Goal: Information Seeking & Learning: Learn about a topic

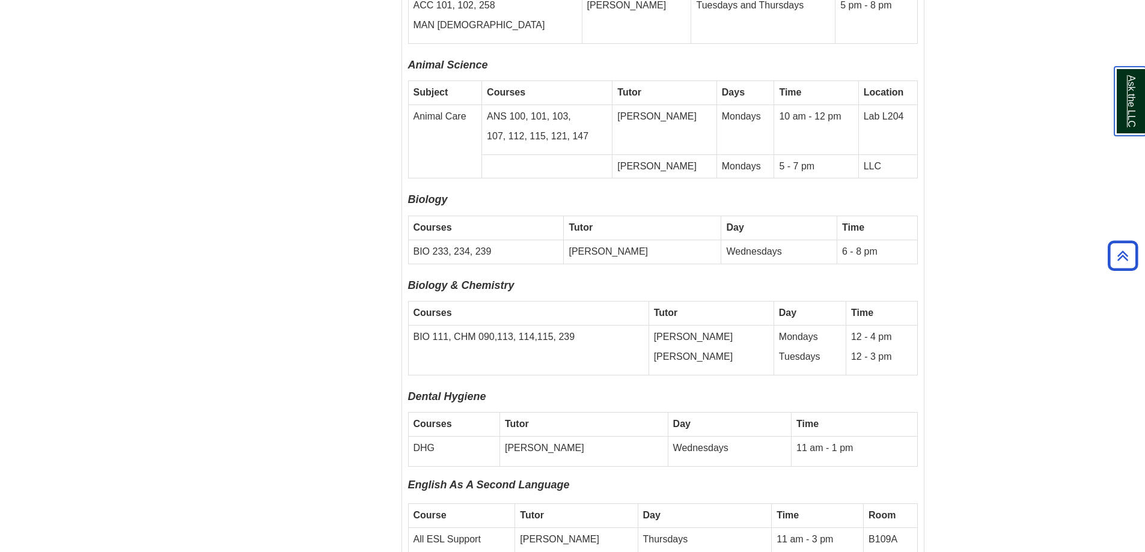
scroll to position [3005, 0]
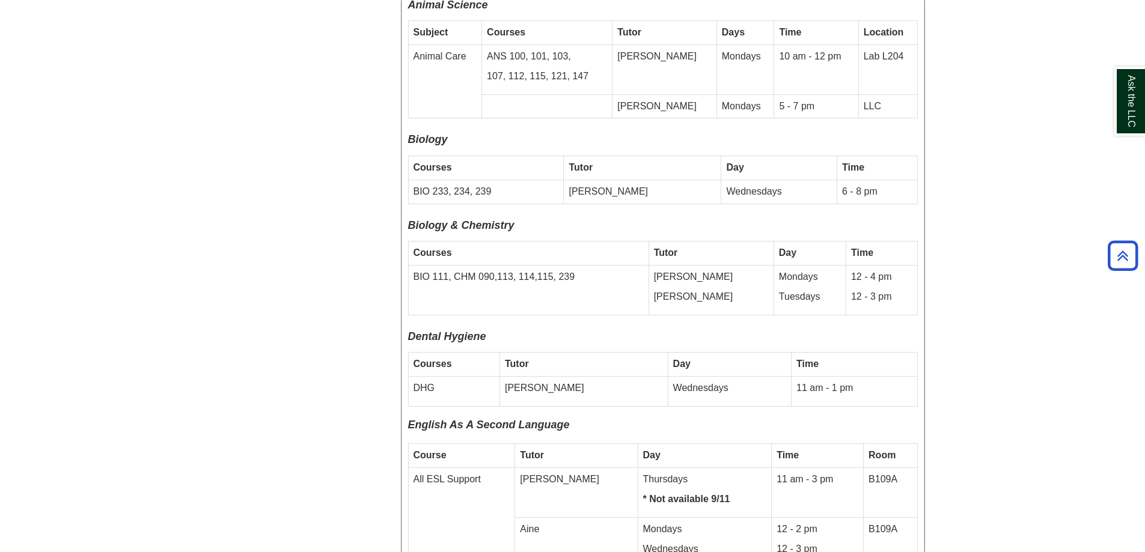
click at [600, 265] on td "BIO 111, CHM 090,113, 114,115, 239" at bounding box center [528, 290] width 240 height 50
click at [647, 265] on td "BIO 111, CHM 090,113, 114,115, 239" at bounding box center [528, 290] width 240 height 50
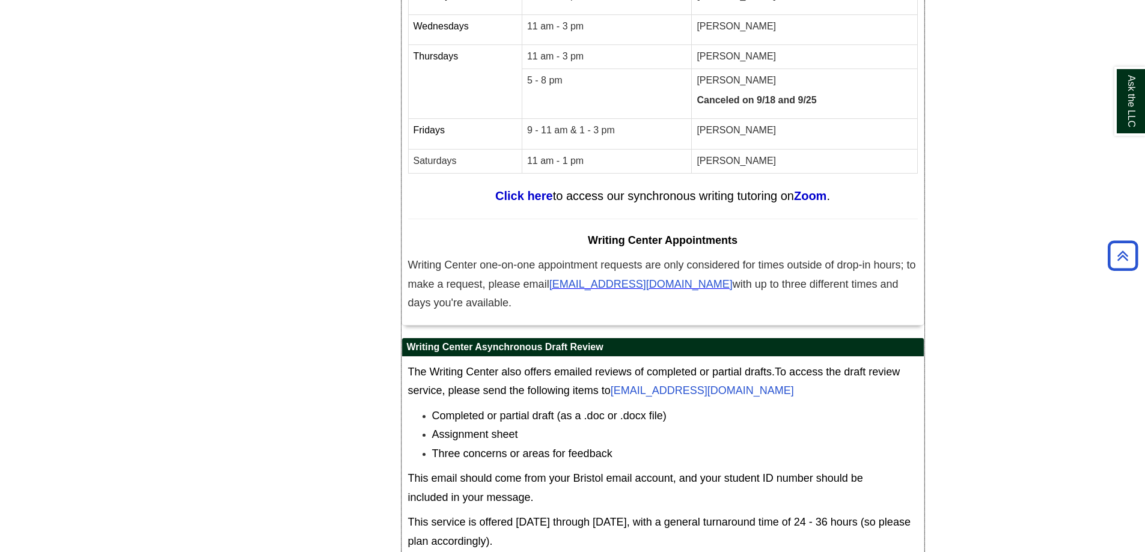
scroll to position [6695, 0]
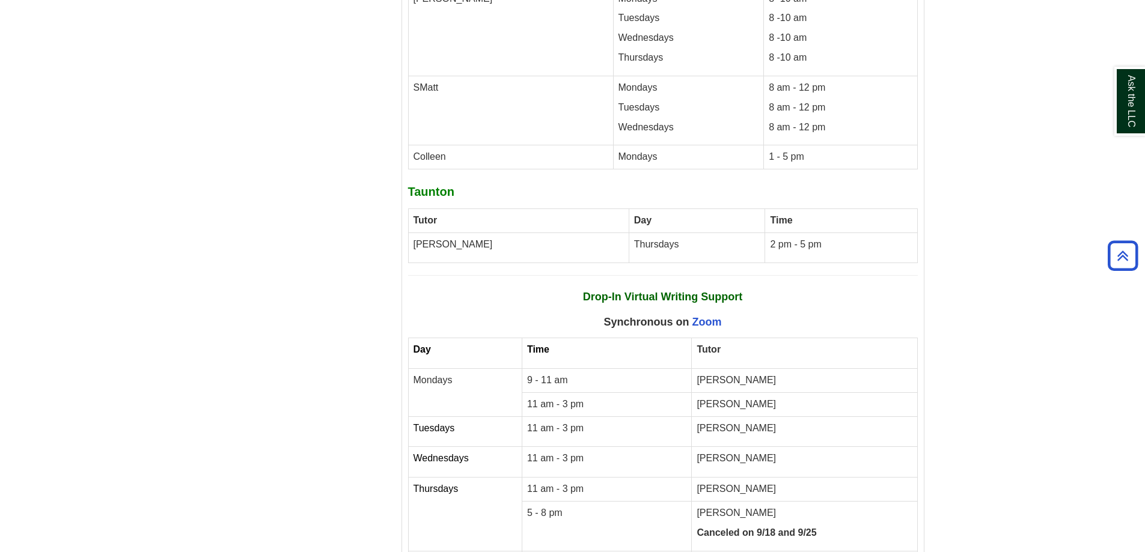
scroll to position [6725, 0]
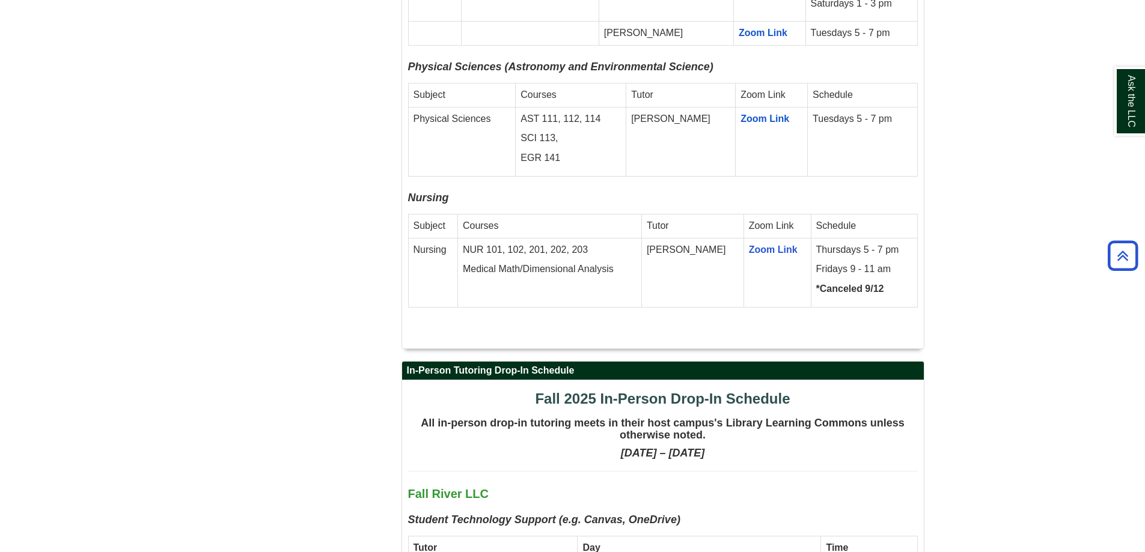
scroll to position [2344, 0]
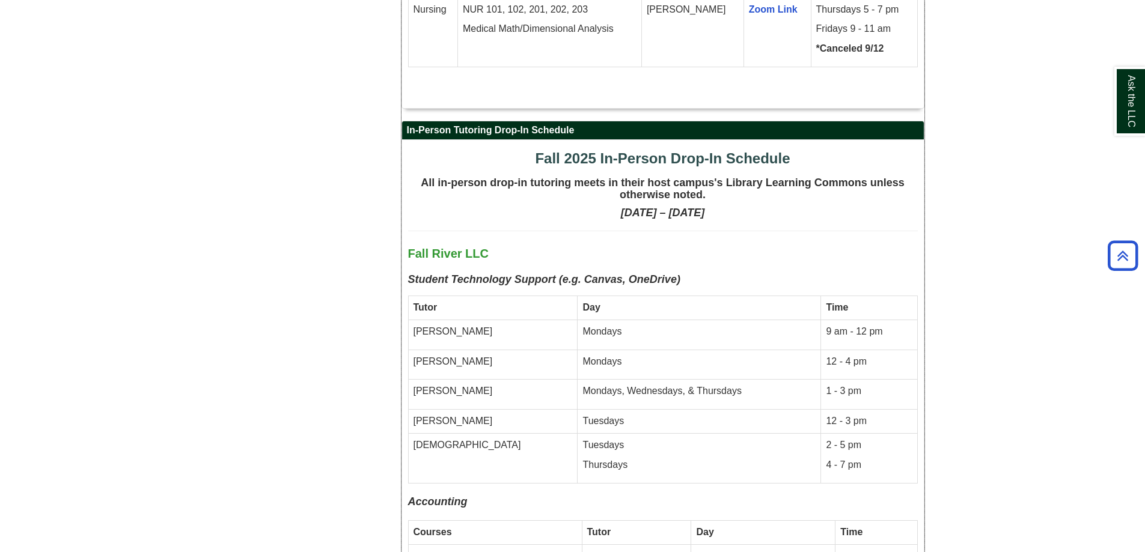
click at [593, 350] on td "Mondays" at bounding box center [698, 365] width 243 height 30
click at [713, 325] on p "Mondays" at bounding box center [698, 332] width 233 height 14
click at [669, 320] on td "Mondays" at bounding box center [698, 335] width 243 height 30
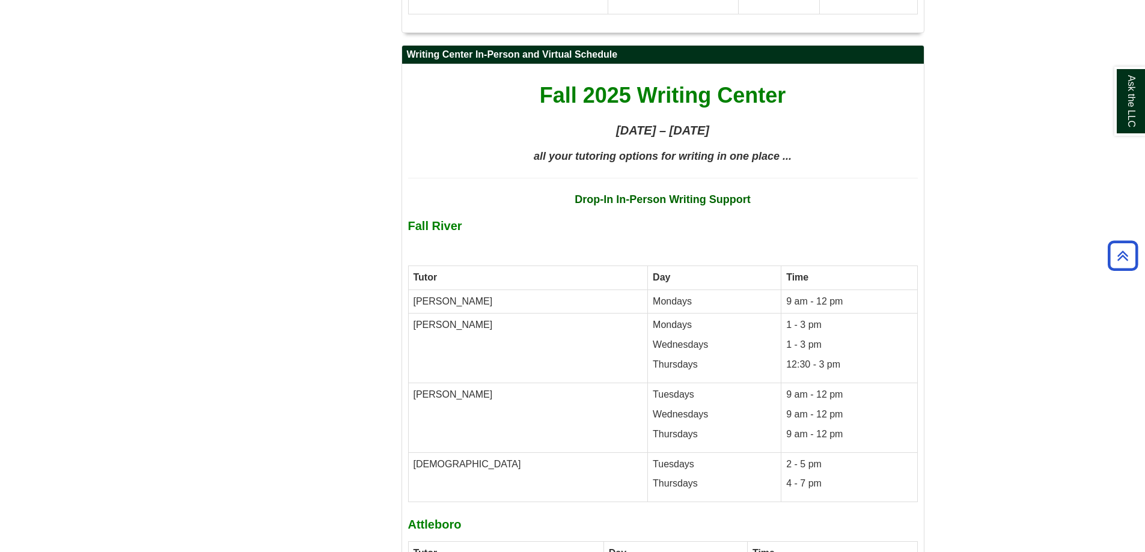
scroll to position [5408, 0]
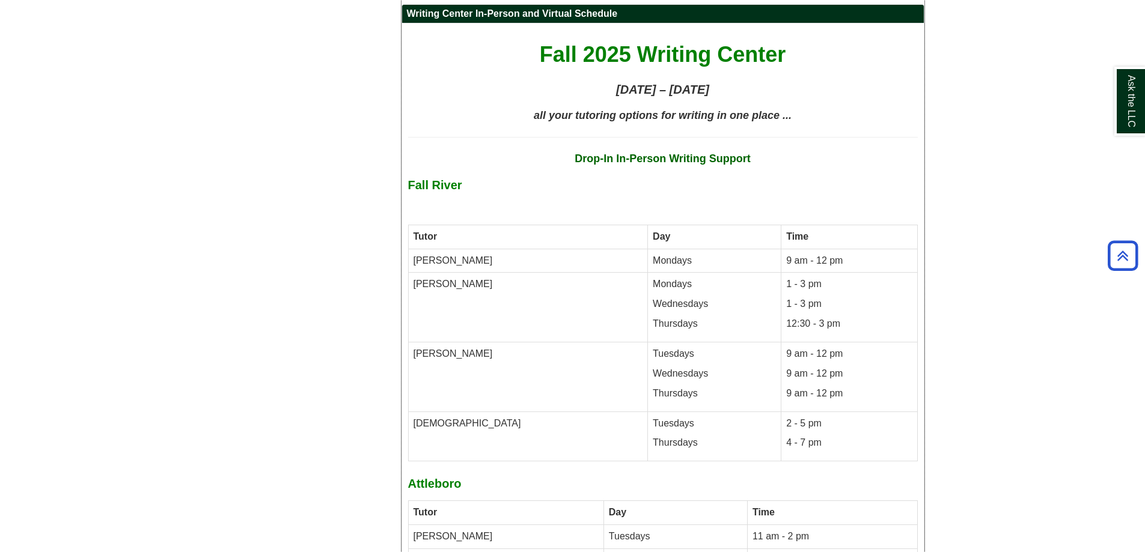
click at [781, 412] on td "2 - 5 pm 4 - 7 pm" at bounding box center [849, 437] width 136 height 50
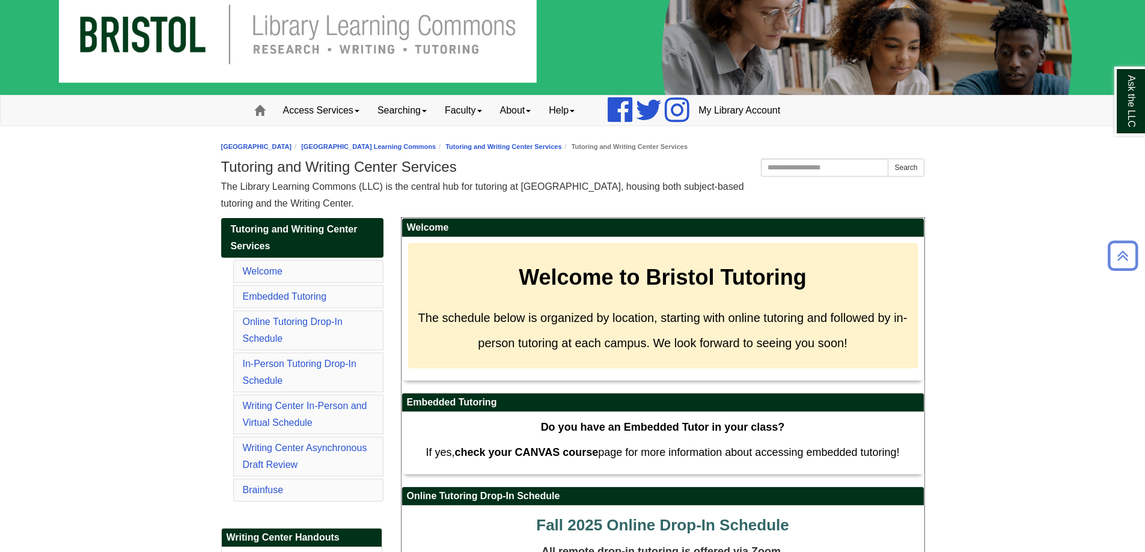
scroll to position [0, 0]
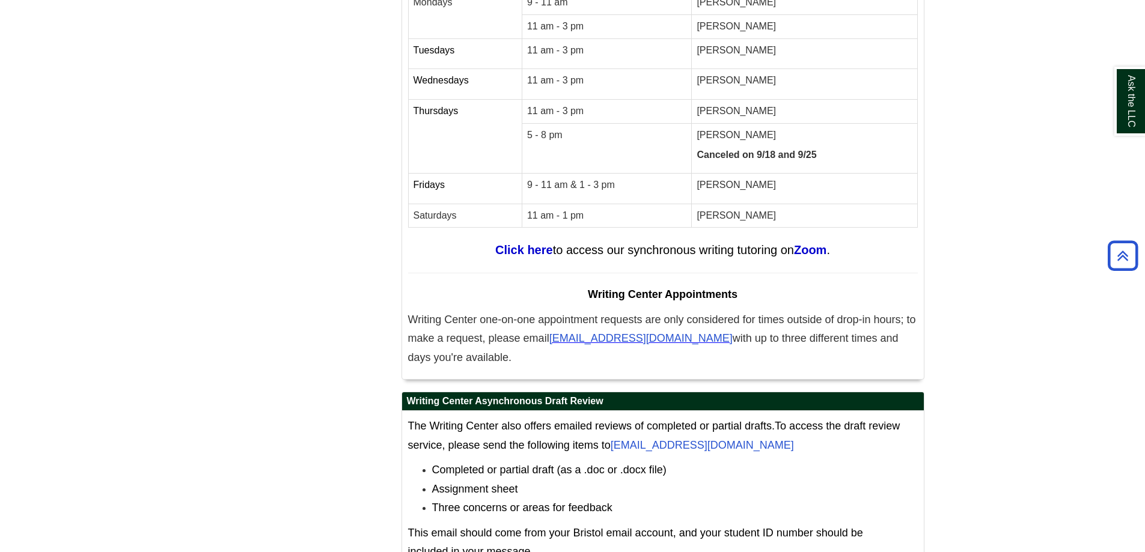
scroll to position [6725, 0]
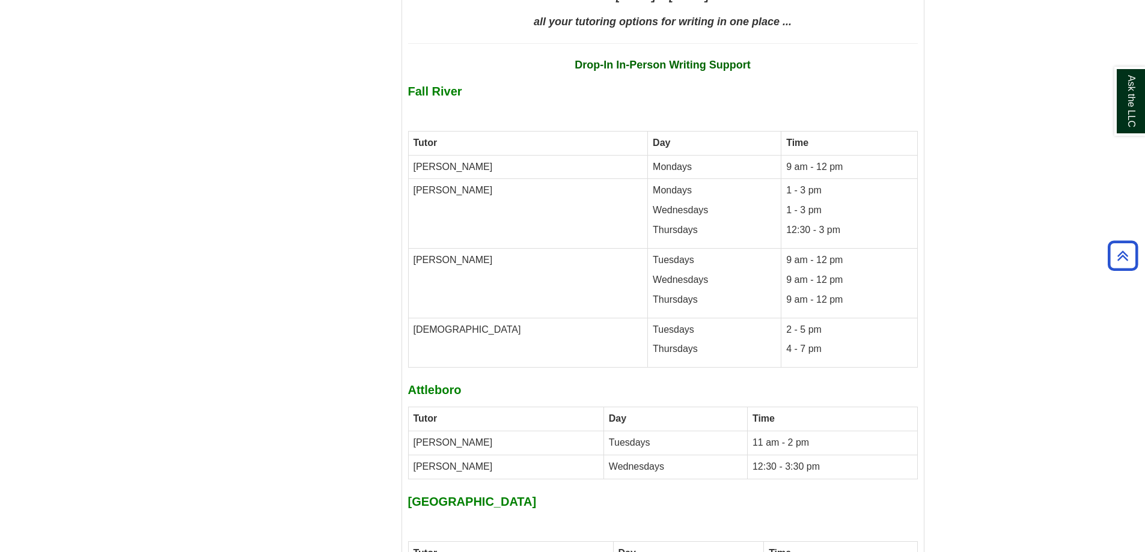
scroll to position [5583, 0]
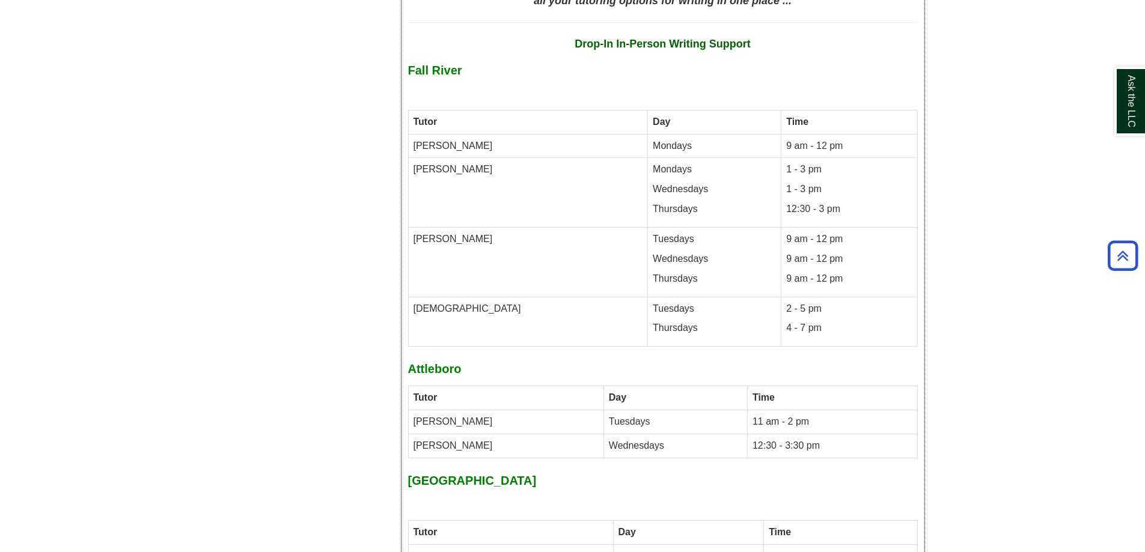
click at [786, 302] on p "2 - 5 pm" at bounding box center [849, 309] width 126 height 14
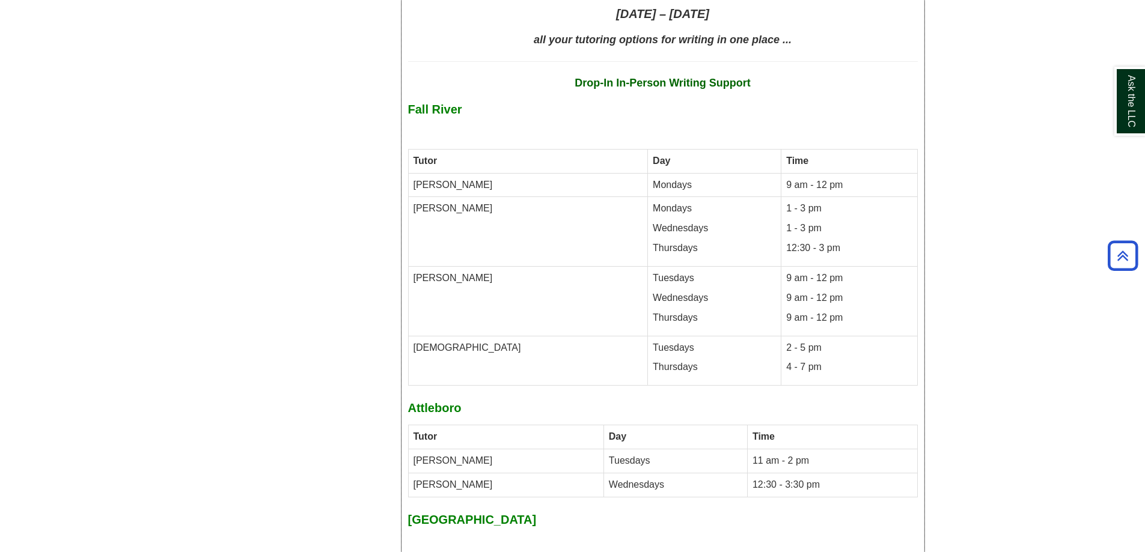
scroll to position [5523, 0]
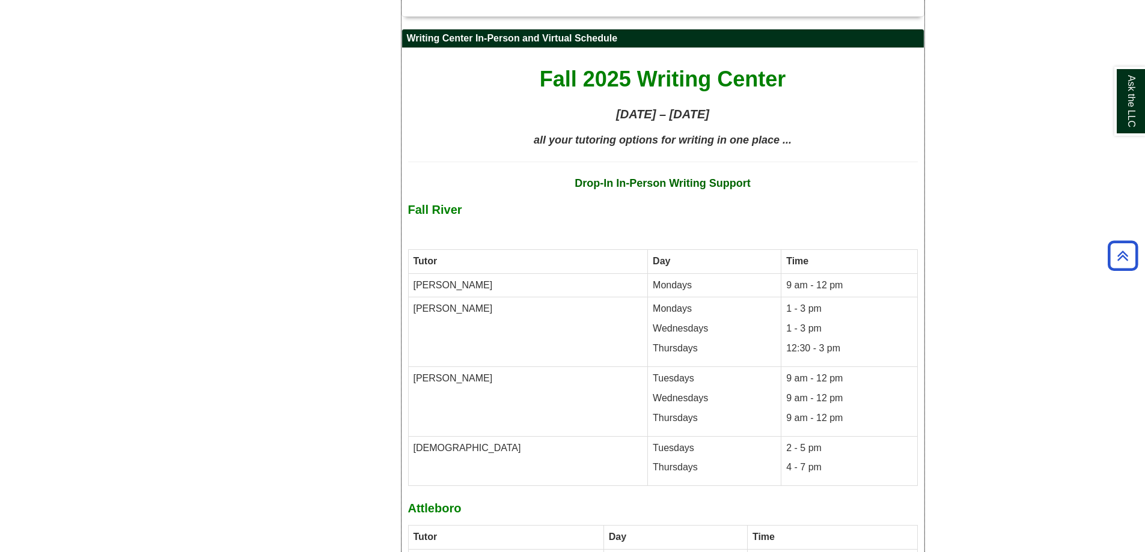
scroll to position [5463, 0]
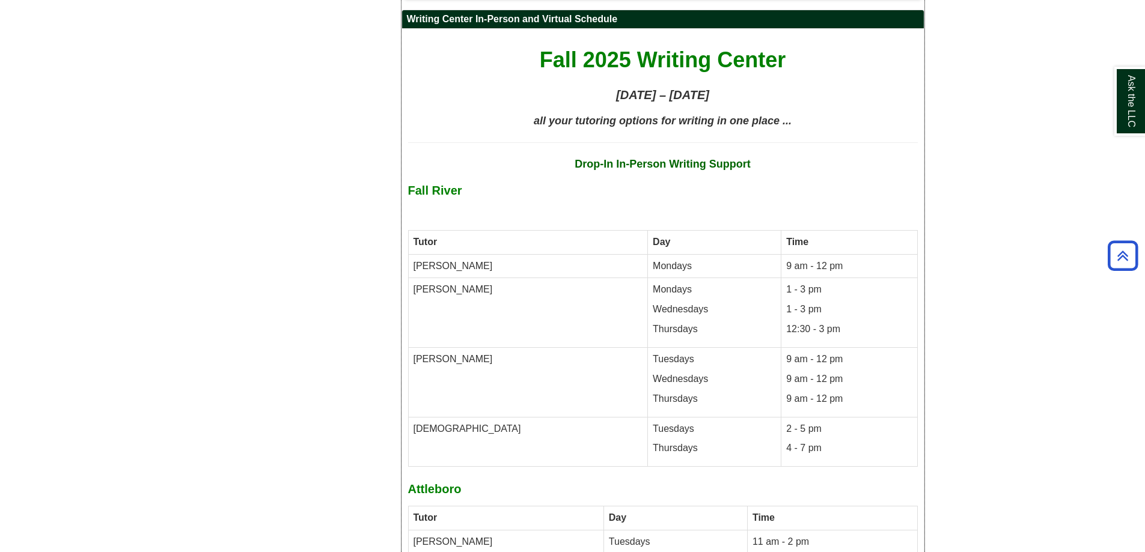
click at [786, 422] on p "2 - 5 pm" at bounding box center [849, 429] width 126 height 14
click at [805, 353] on p "9 am - 12 pm" at bounding box center [849, 360] width 126 height 14
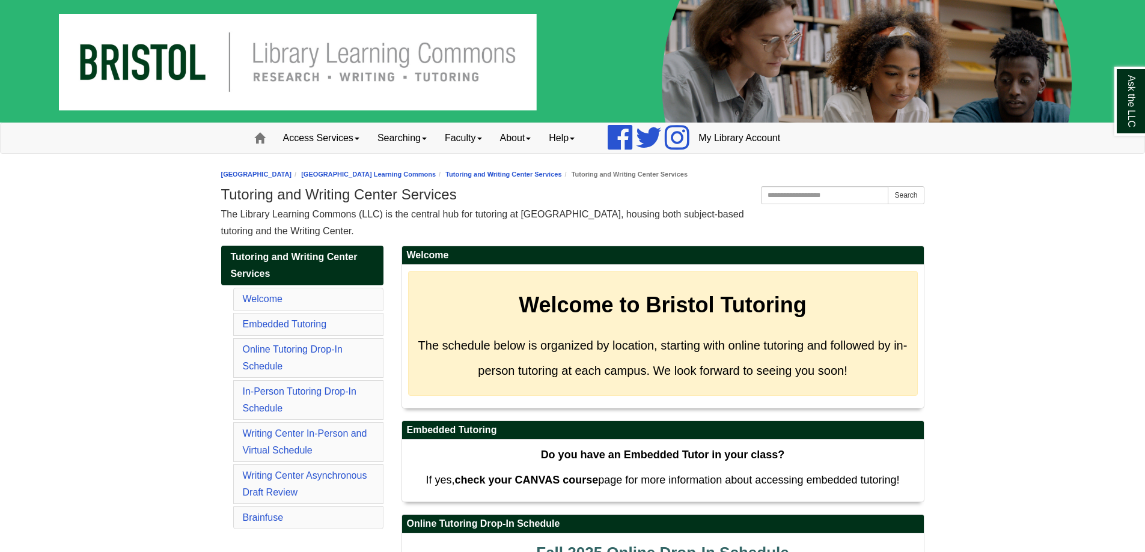
scroll to position [5463, 0]
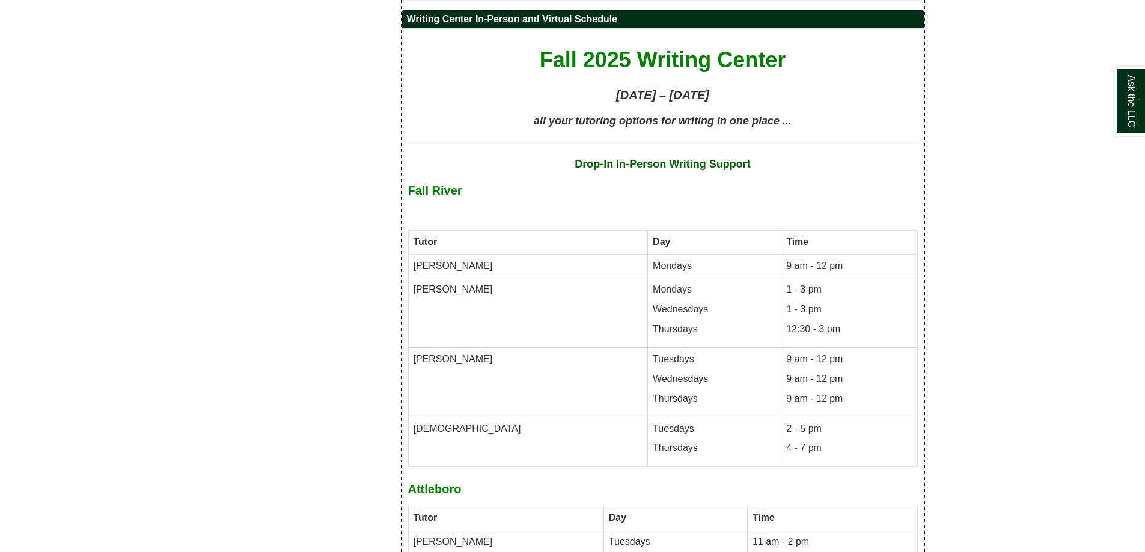
click at [798, 392] on p "9 am - 12 pm" at bounding box center [849, 399] width 126 height 14
click at [648, 230] on td "Day" at bounding box center [714, 242] width 133 height 24
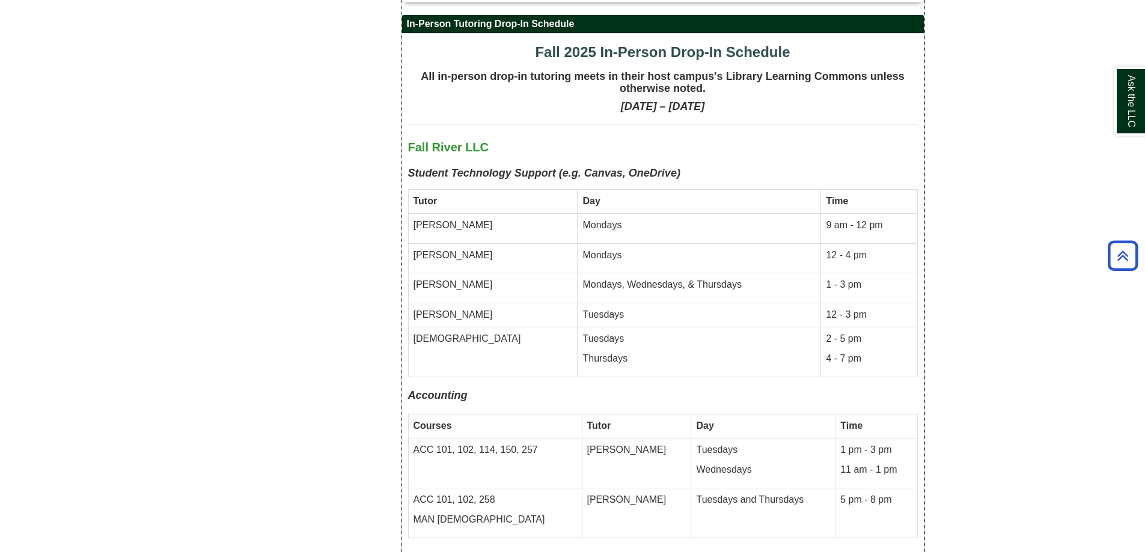
scroll to position [2458, 0]
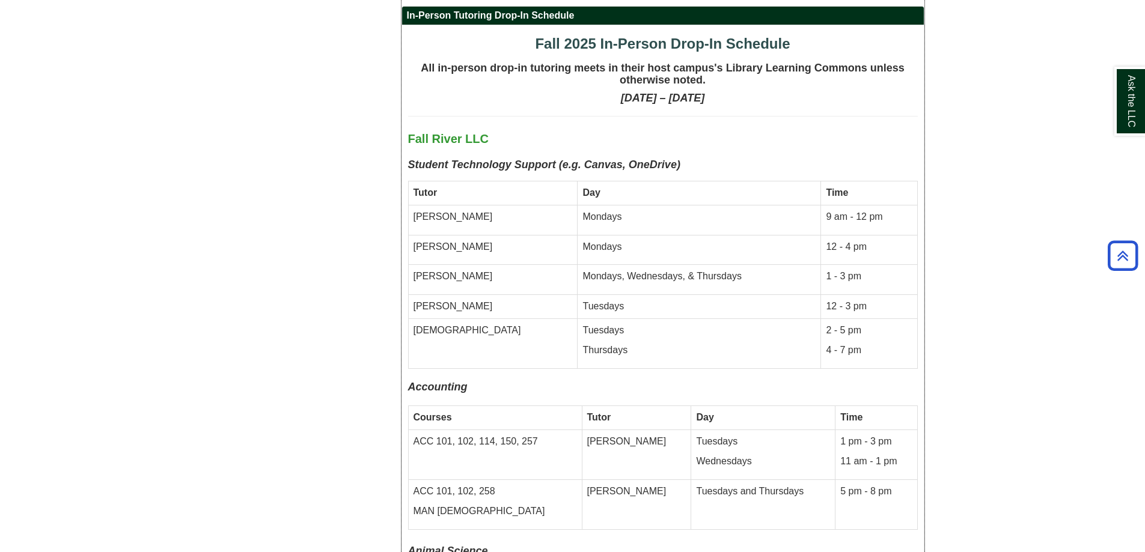
click at [615, 270] on p "Mondays, Wednesdays, & Thursdays" at bounding box center [698, 277] width 233 height 14
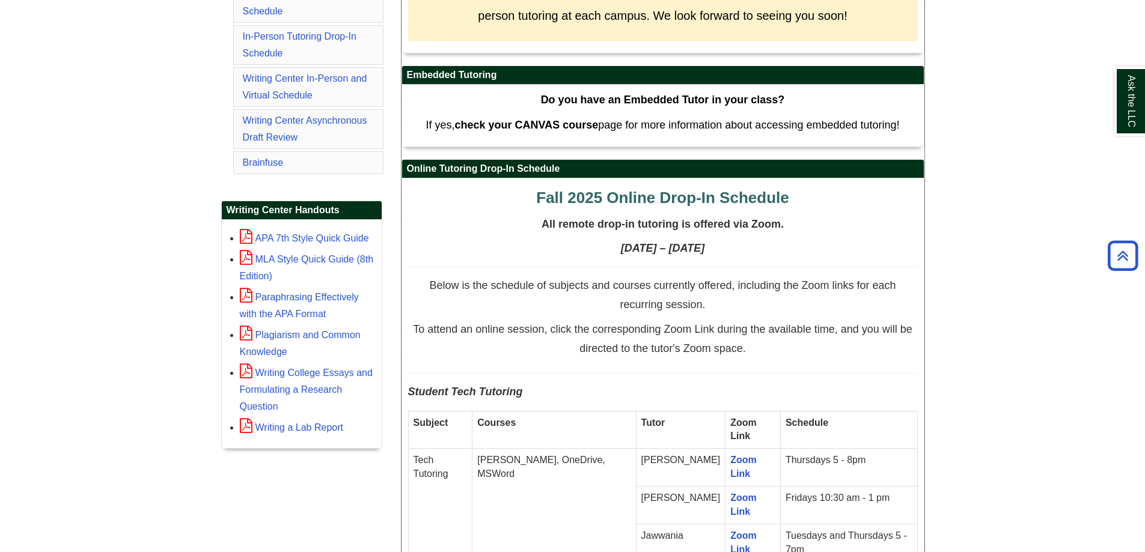
scroll to position [0, 0]
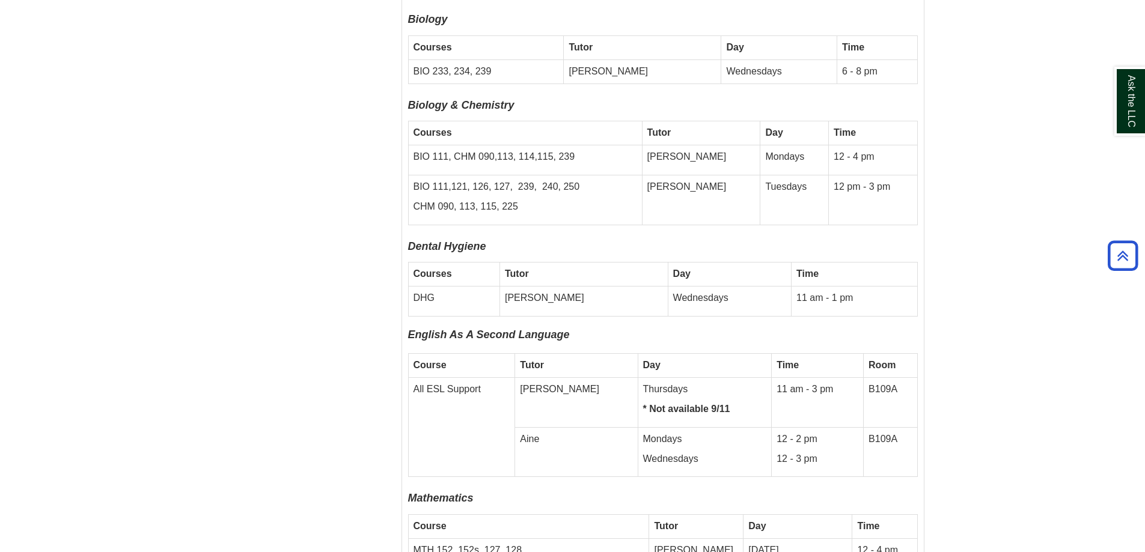
scroll to position [3185, 0]
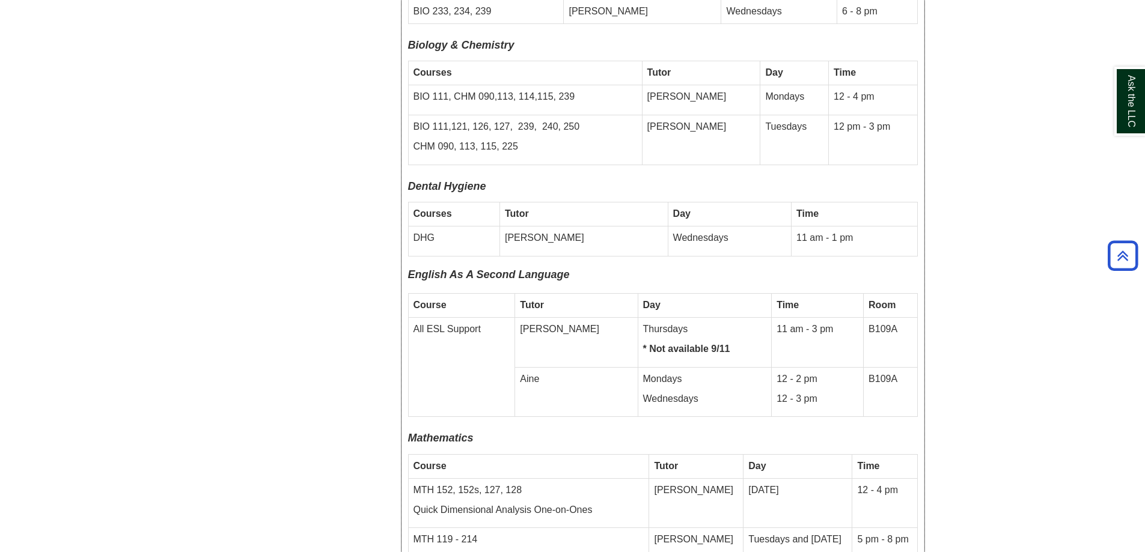
click at [853, 231] on p "11 am - 1 pm" at bounding box center [853, 238] width 115 height 14
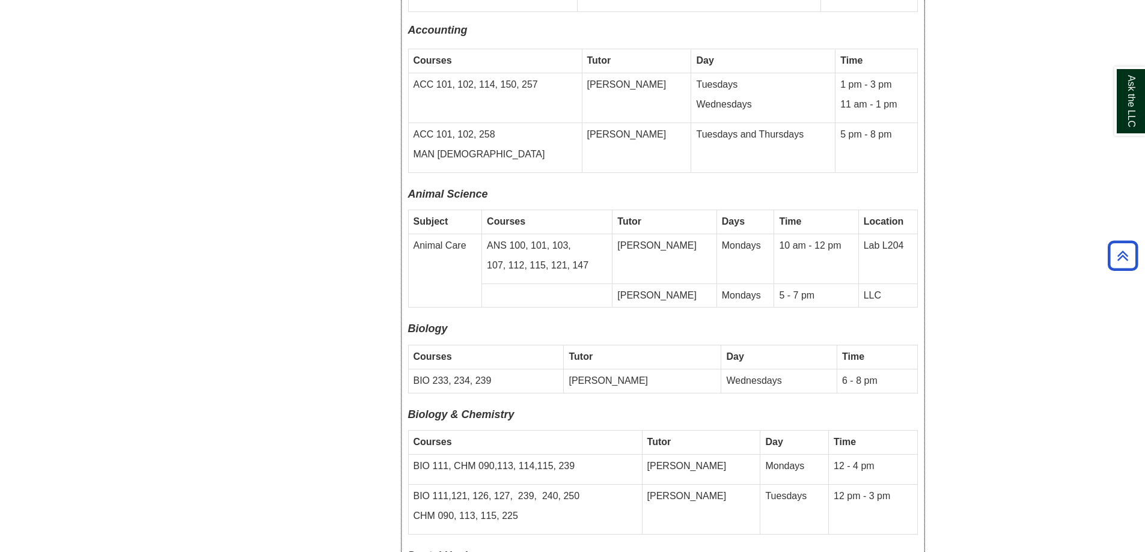
scroll to position [2824, 0]
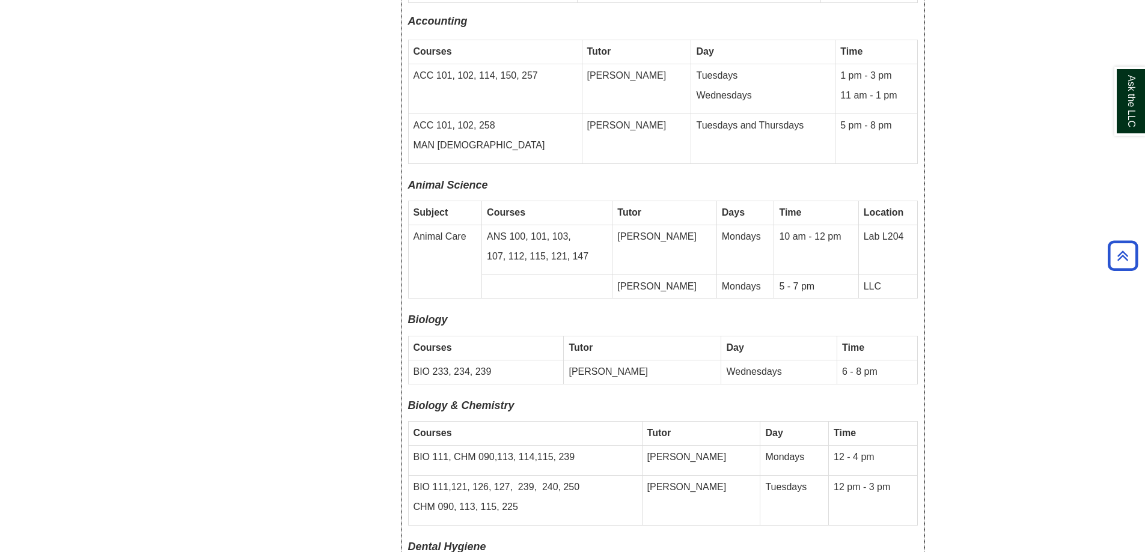
click at [765, 360] on td "Wednesdays" at bounding box center [779, 372] width 116 height 24
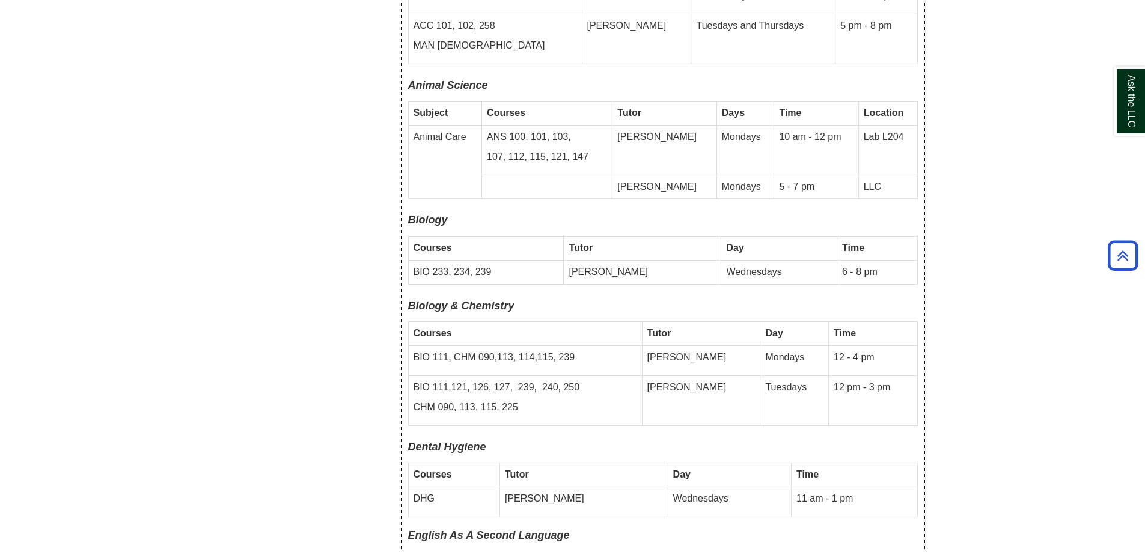
scroll to position [2884, 0]
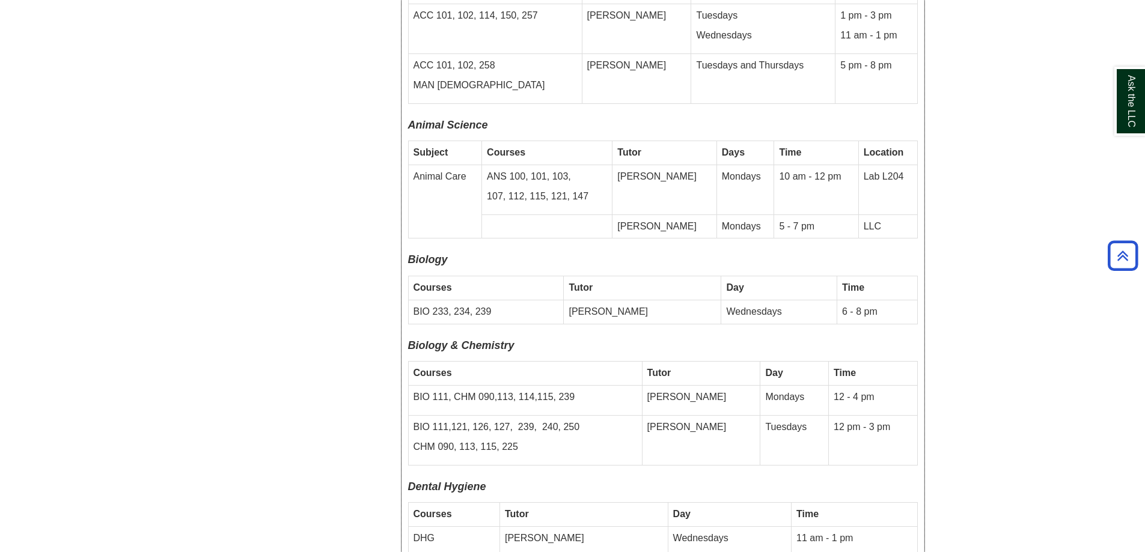
click at [760, 385] on td "Mondays" at bounding box center [794, 400] width 69 height 30
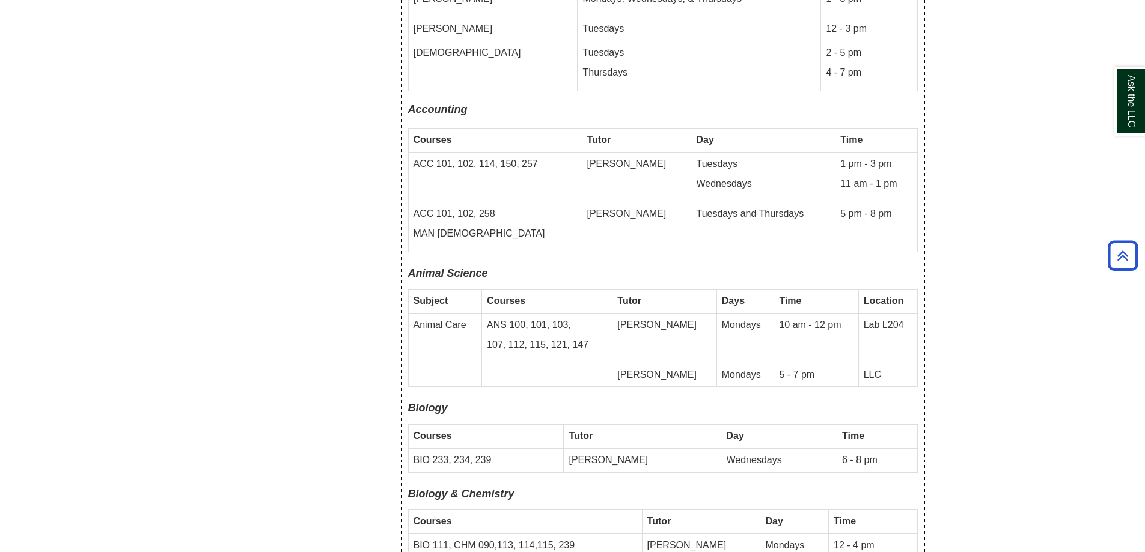
scroll to position [2644, 0]
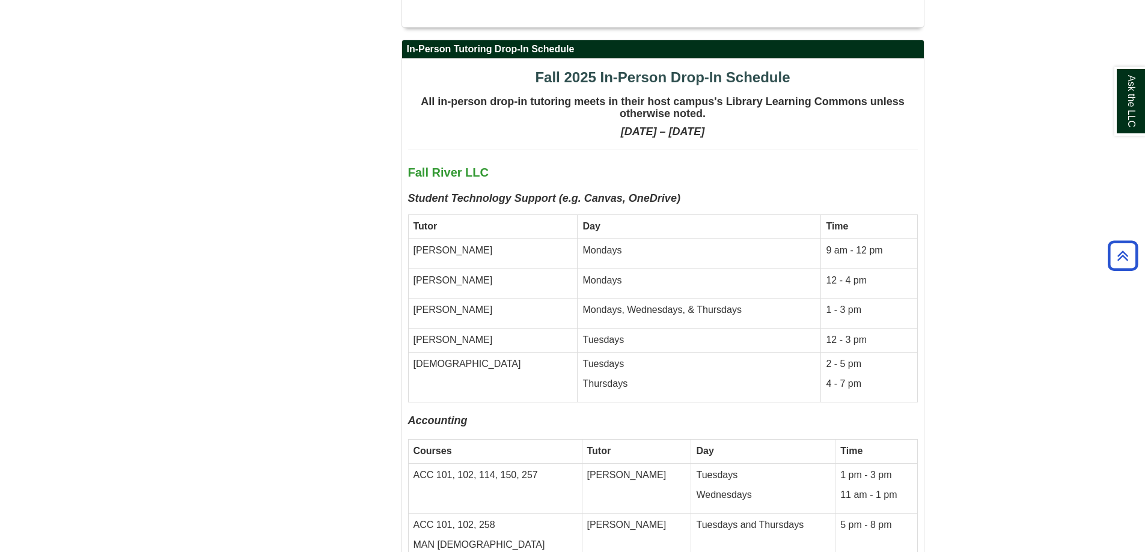
scroll to position [2404, 0]
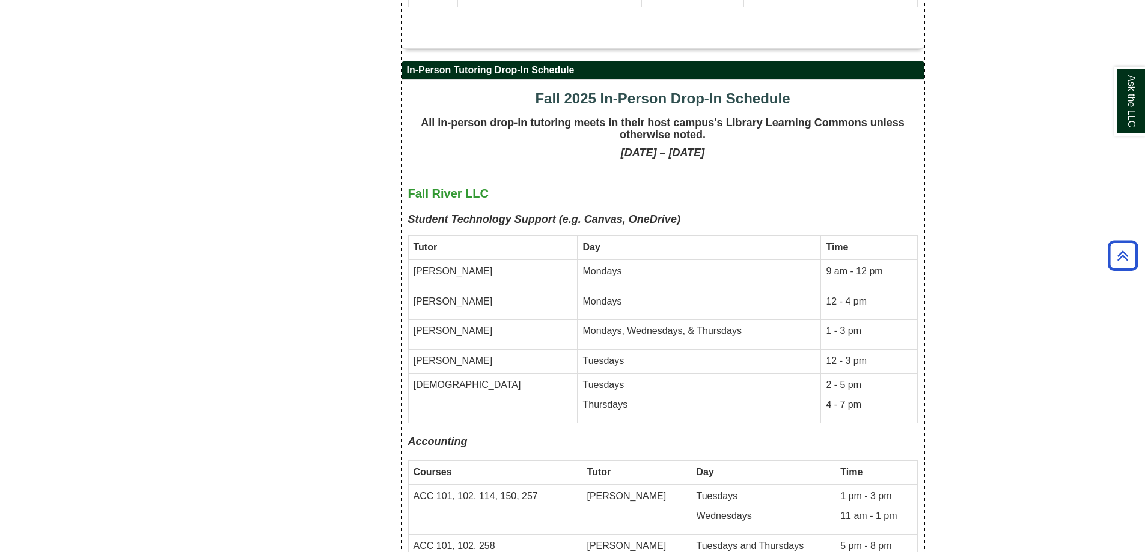
click at [651, 350] on td "Tuesdays" at bounding box center [698, 362] width 243 height 24
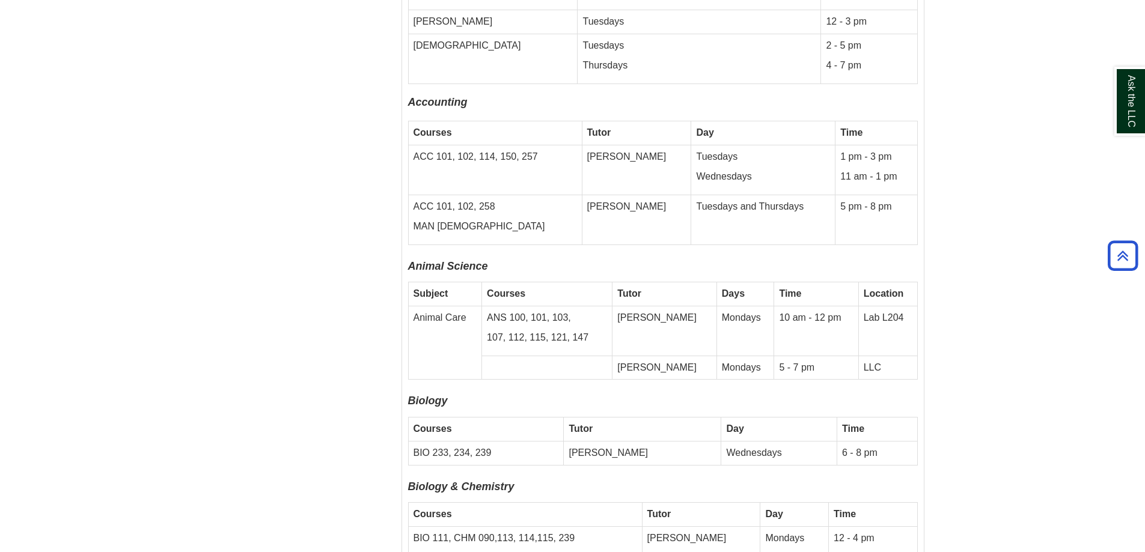
scroll to position [2764, 0]
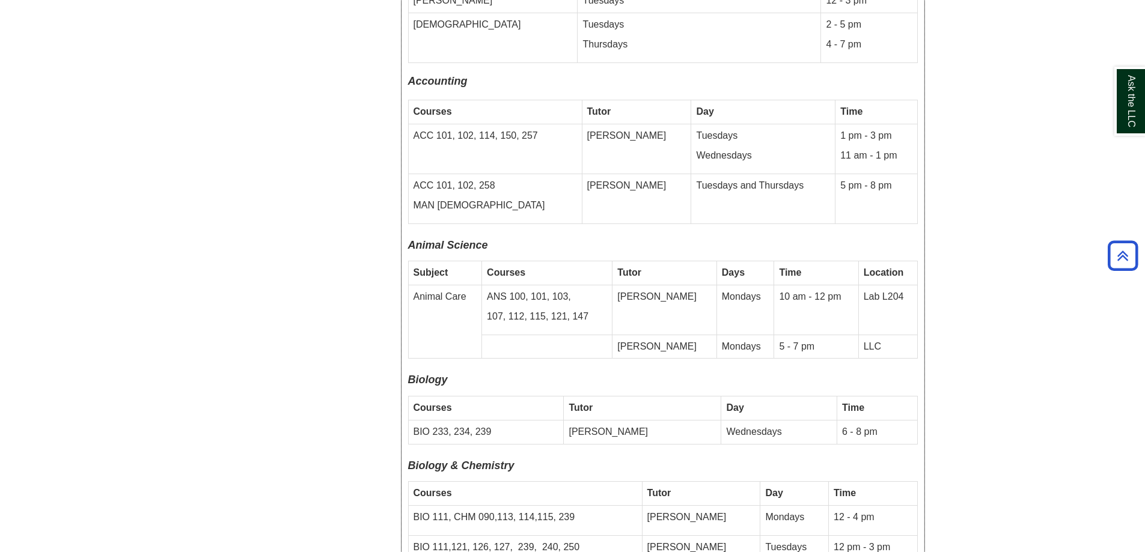
click at [811, 335] on td "5 - 7 pm" at bounding box center [816, 347] width 84 height 24
click at [796, 285] on td "10 am - 12 pm" at bounding box center [816, 310] width 84 height 50
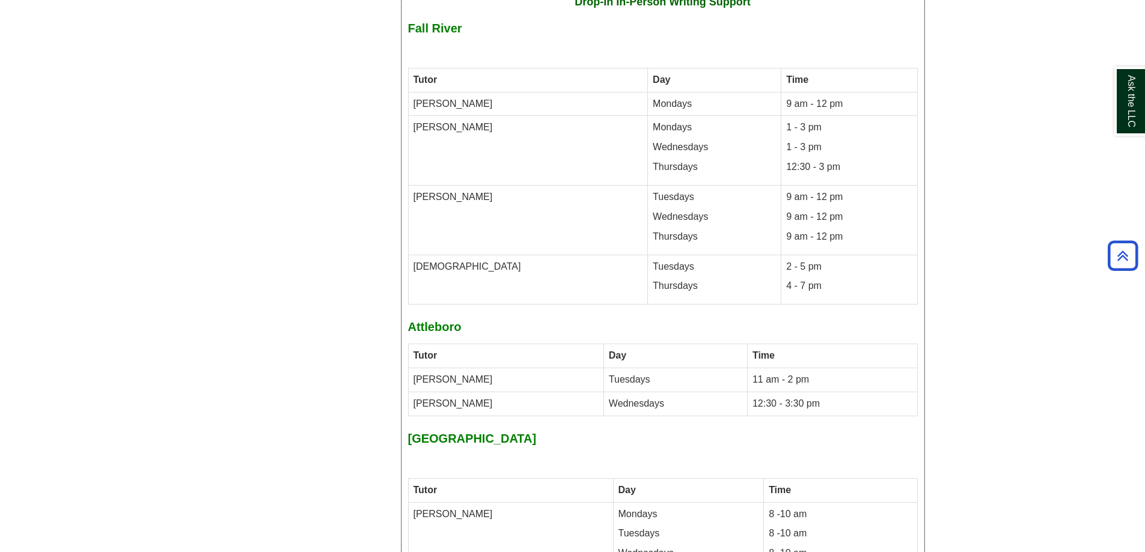
scroll to position [5649, 0]
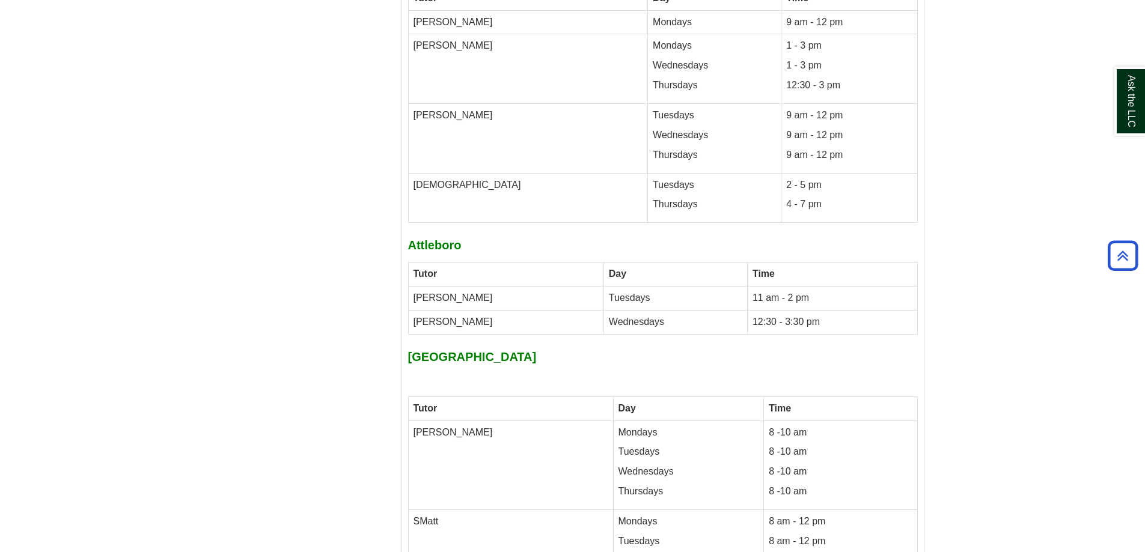
scroll to position [5709, 0]
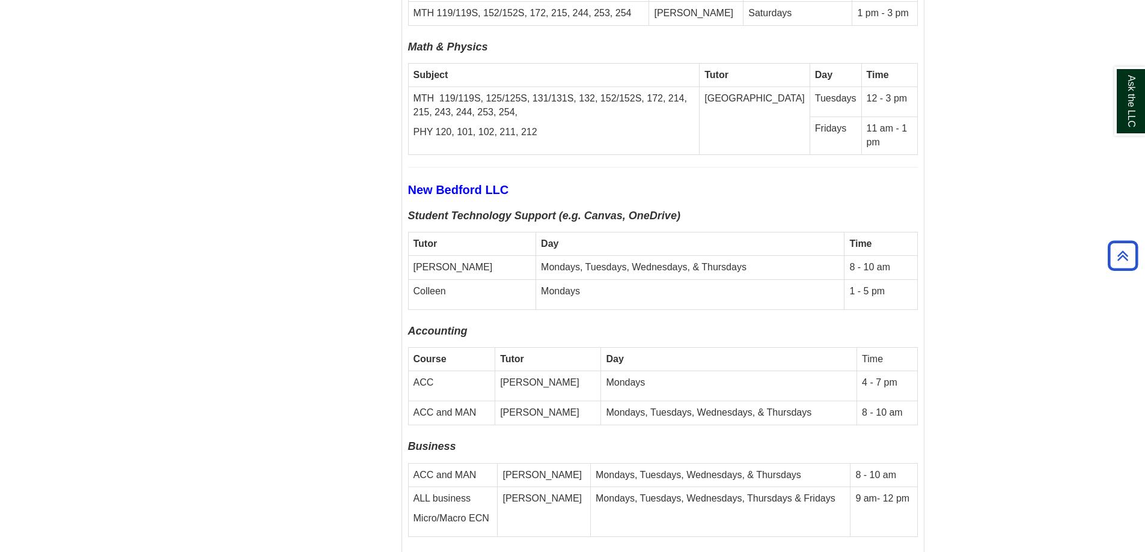
scroll to position [3726, 0]
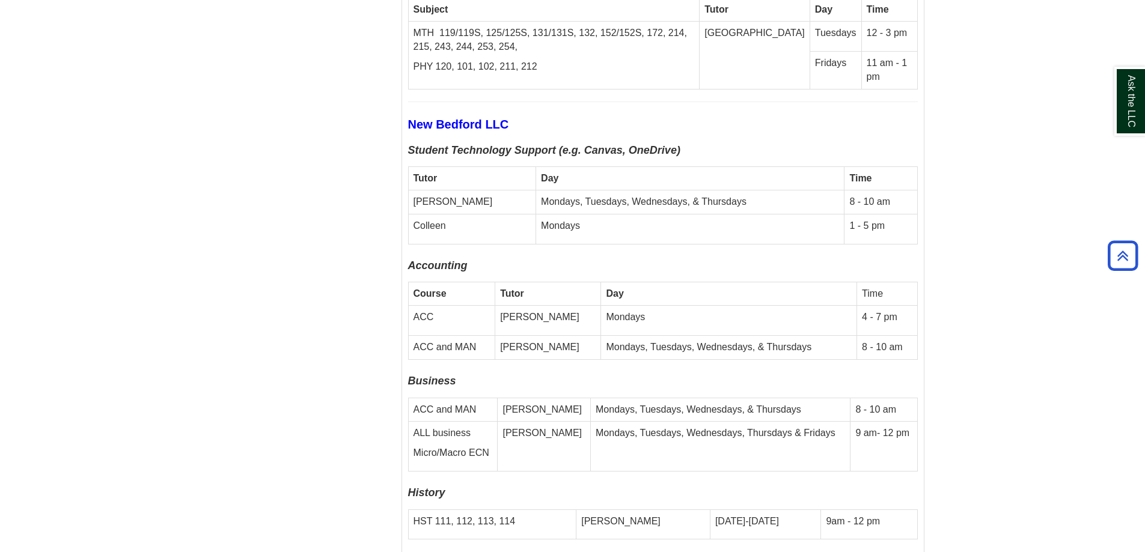
scroll to position [3846, 0]
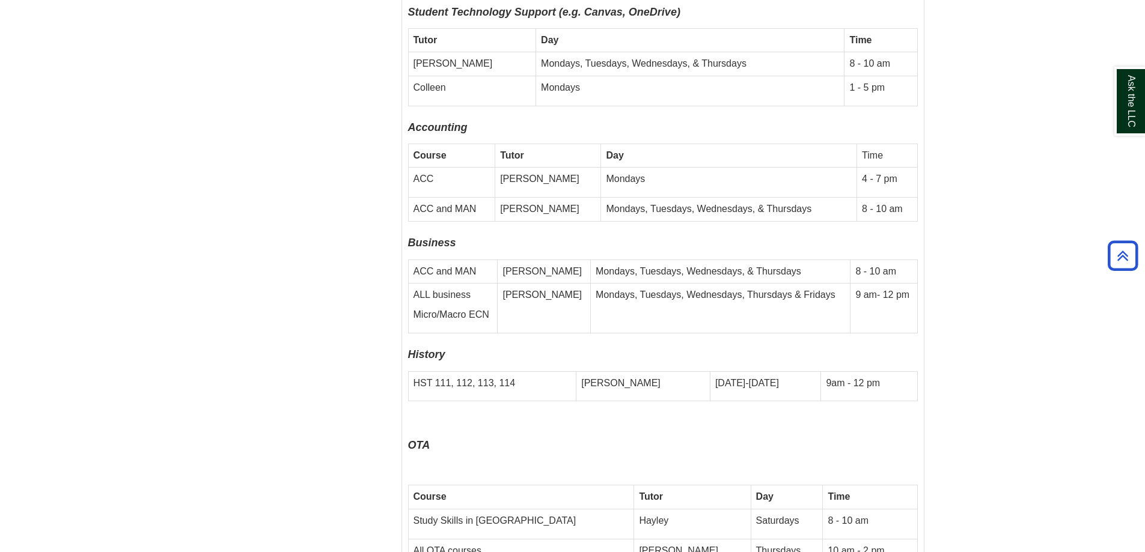
scroll to position [3966, 0]
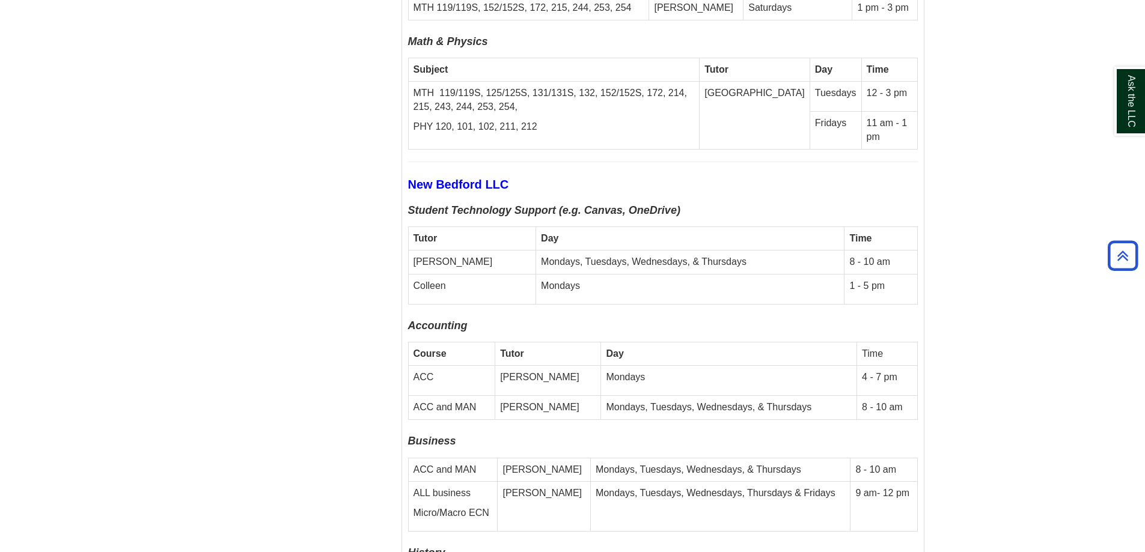
scroll to position [3726, 0]
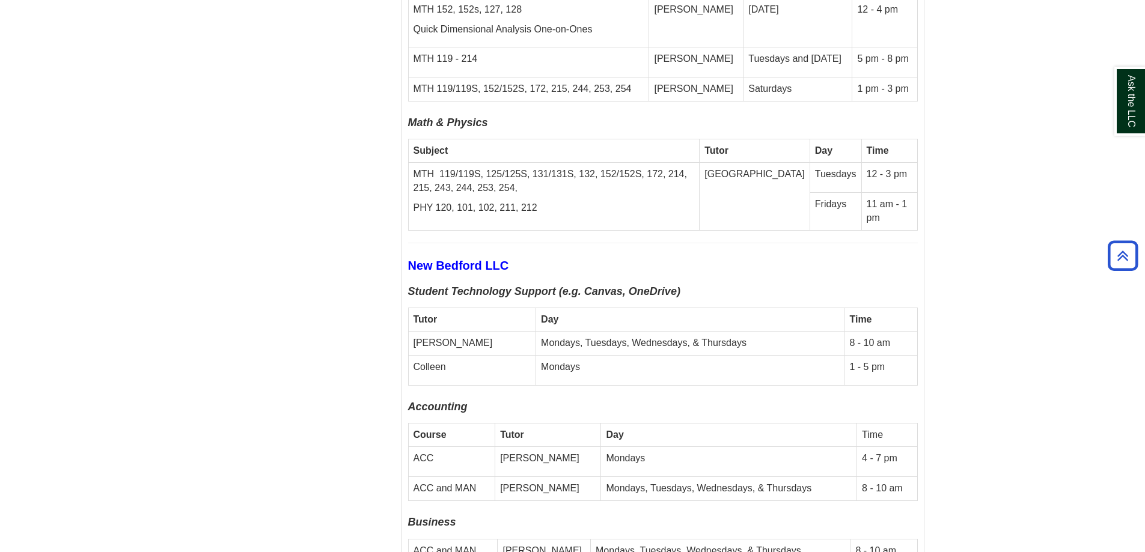
click at [1048, 434] on body "Skip to Main Content Toggle navigation Home Access Services Access Services Pol…" at bounding box center [572, 11] width 1145 height 7355
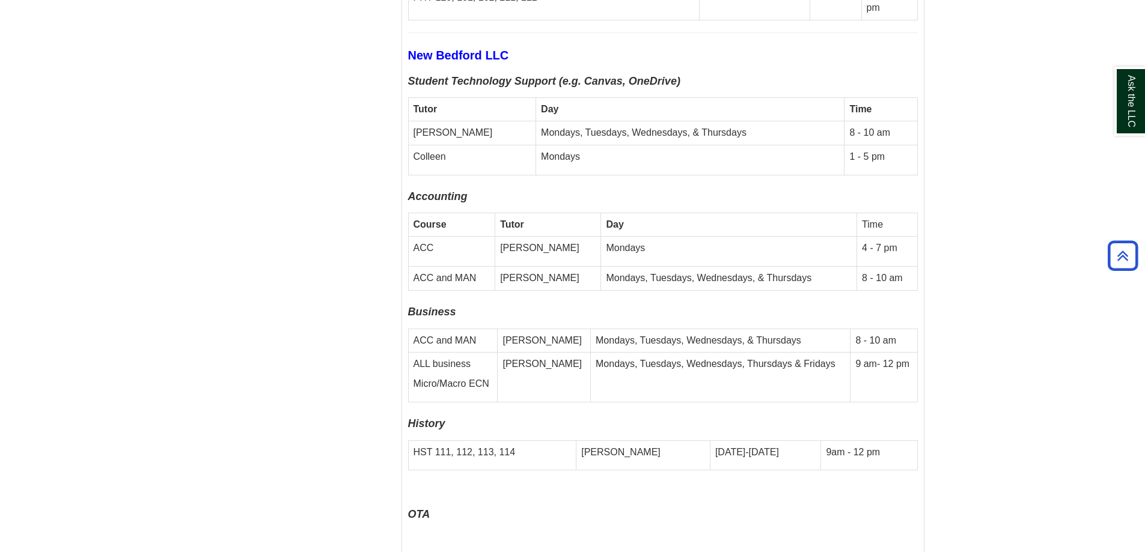
scroll to position [3906, 0]
